Goal: Task Accomplishment & Management: Use online tool/utility

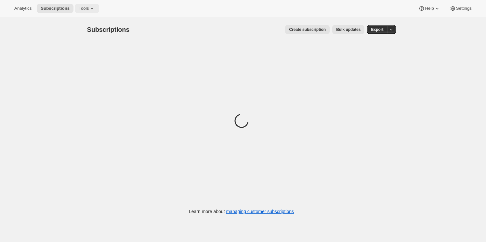
click at [84, 8] on span "Tools" at bounding box center [84, 8] width 10 height 5
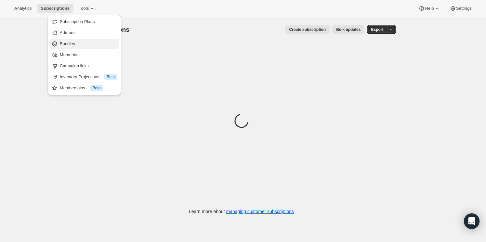
click at [88, 45] on span "Bundles" at bounding box center [89, 44] width 58 height 7
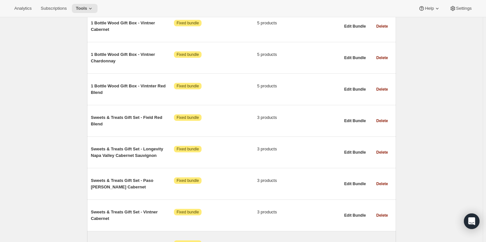
scroll to position [1241, 0]
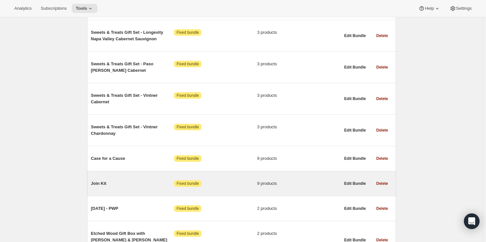
click at [106, 180] on span "Join Kit" at bounding box center [132, 183] width 83 height 7
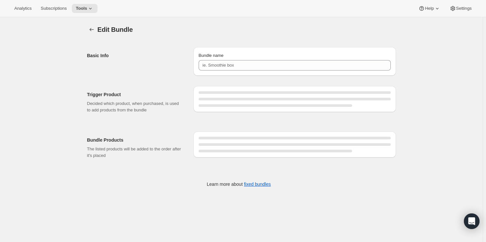
type input "Join Kit"
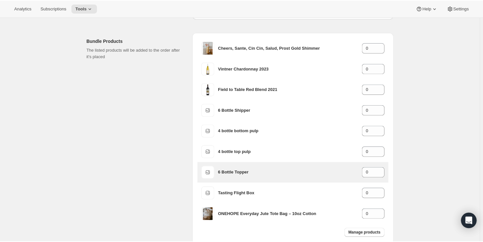
scroll to position [114, 0]
